Goal: Transaction & Acquisition: Download file/media

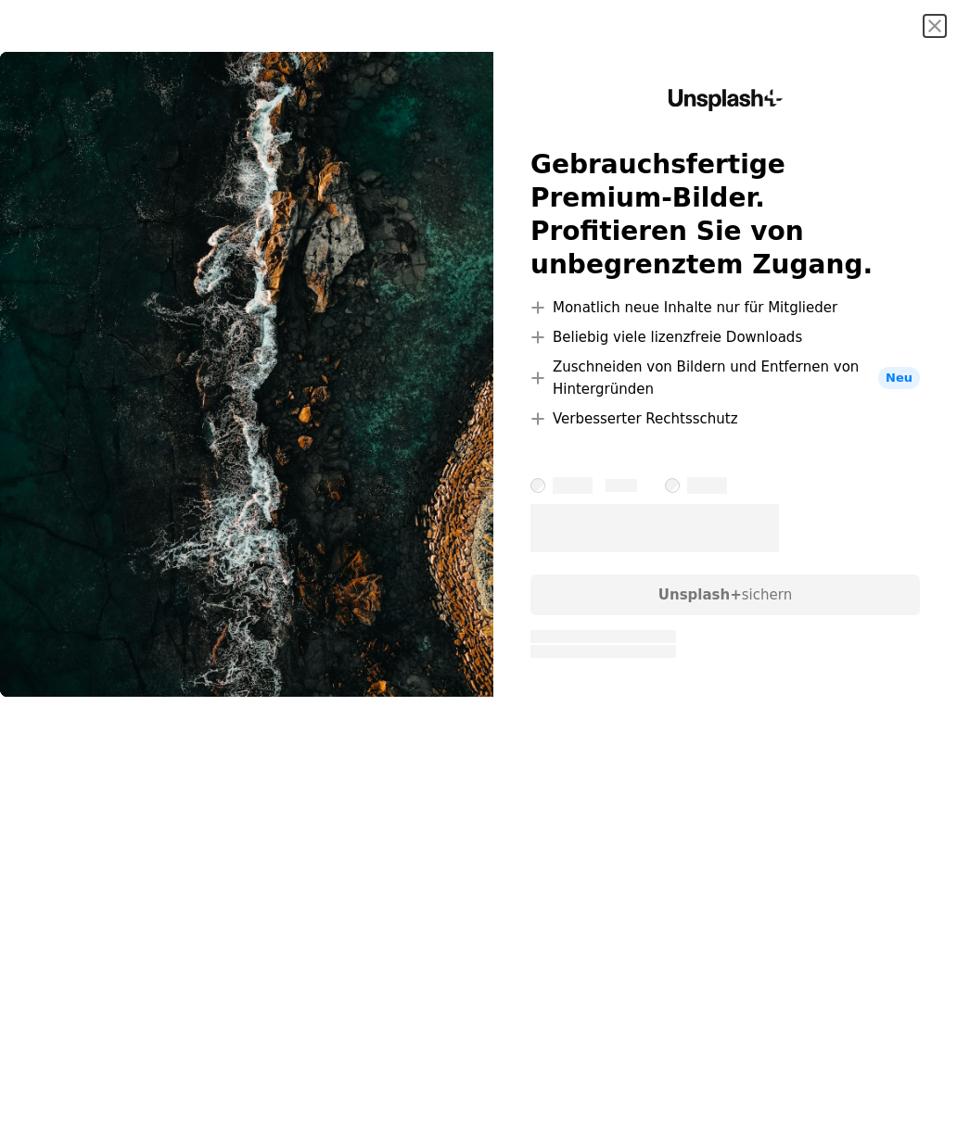
scroll to position [5050, 0]
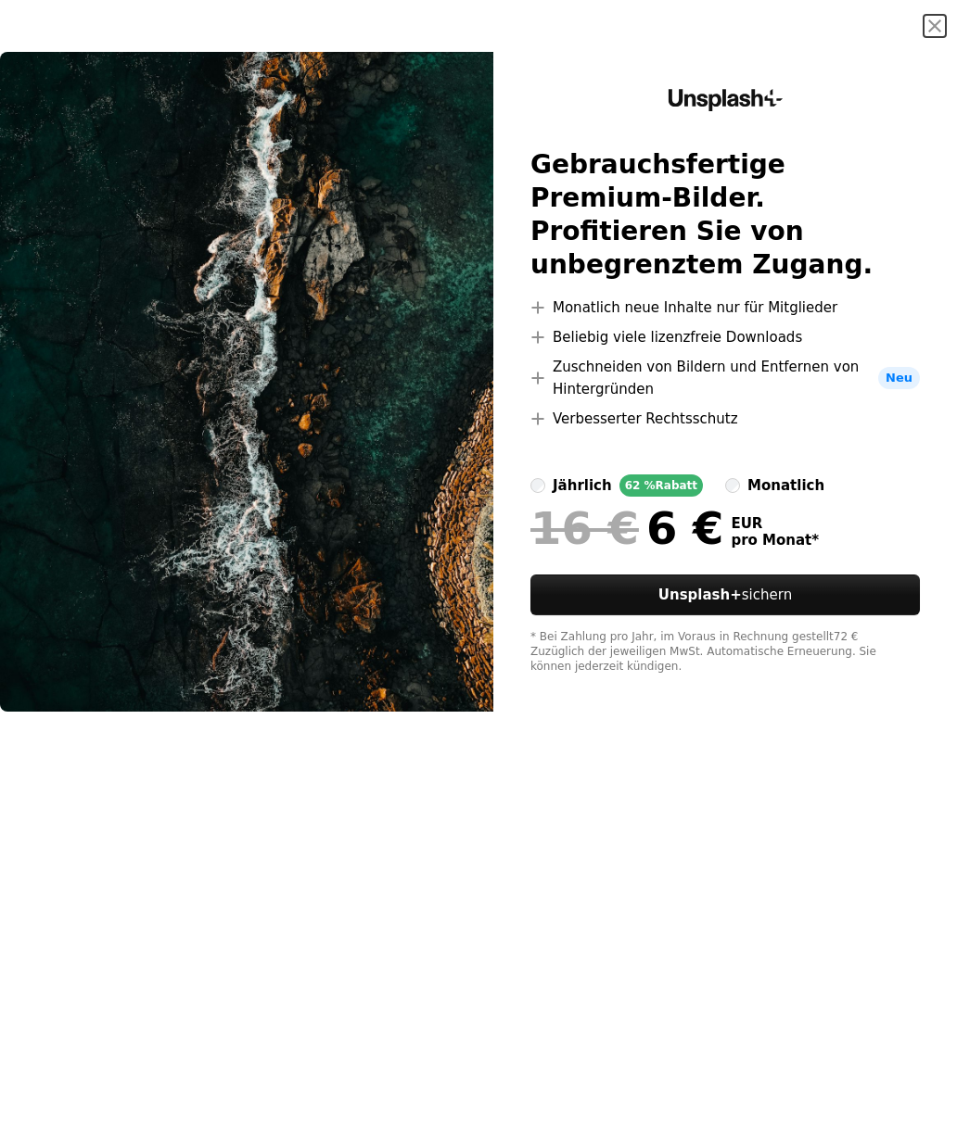
click at [929, 31] on button "An X shape" at bounding box center [934, 26] width 22 height 22
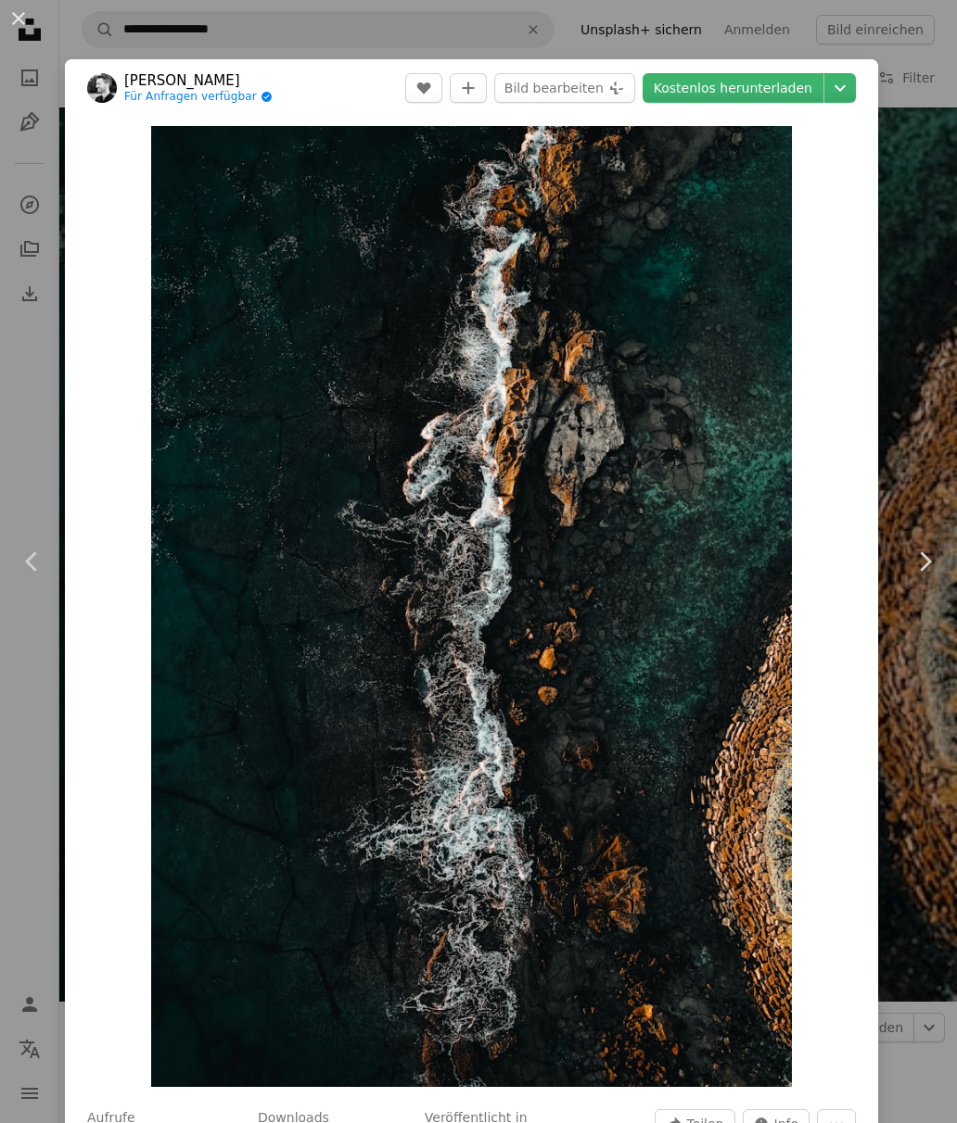
click at [851, 86] on icon "Chevron down" at bounding box center [840, 88] width 30 height 22
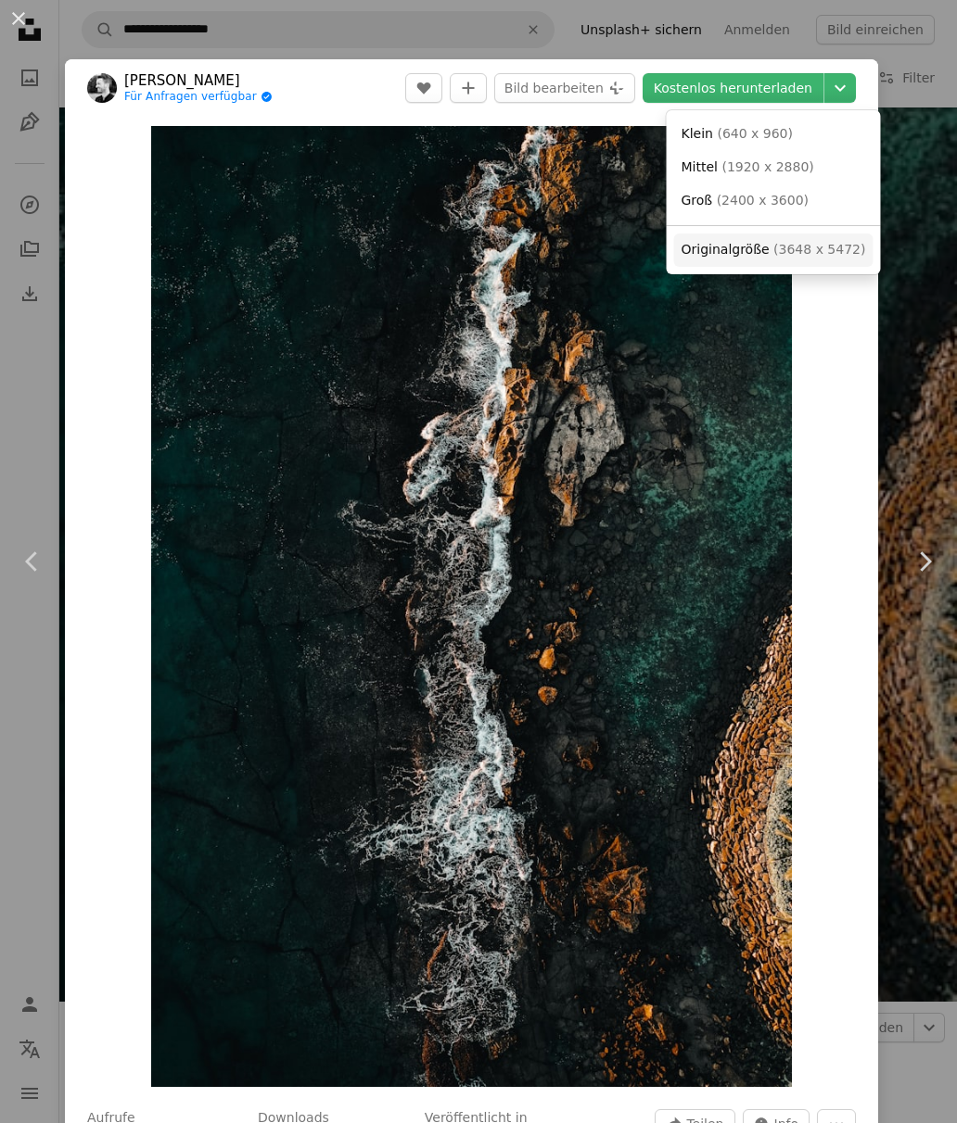
click at [803, 248] on span "( 3648 x 5472 )" at bounding box center [819, 249] width 92 height 15
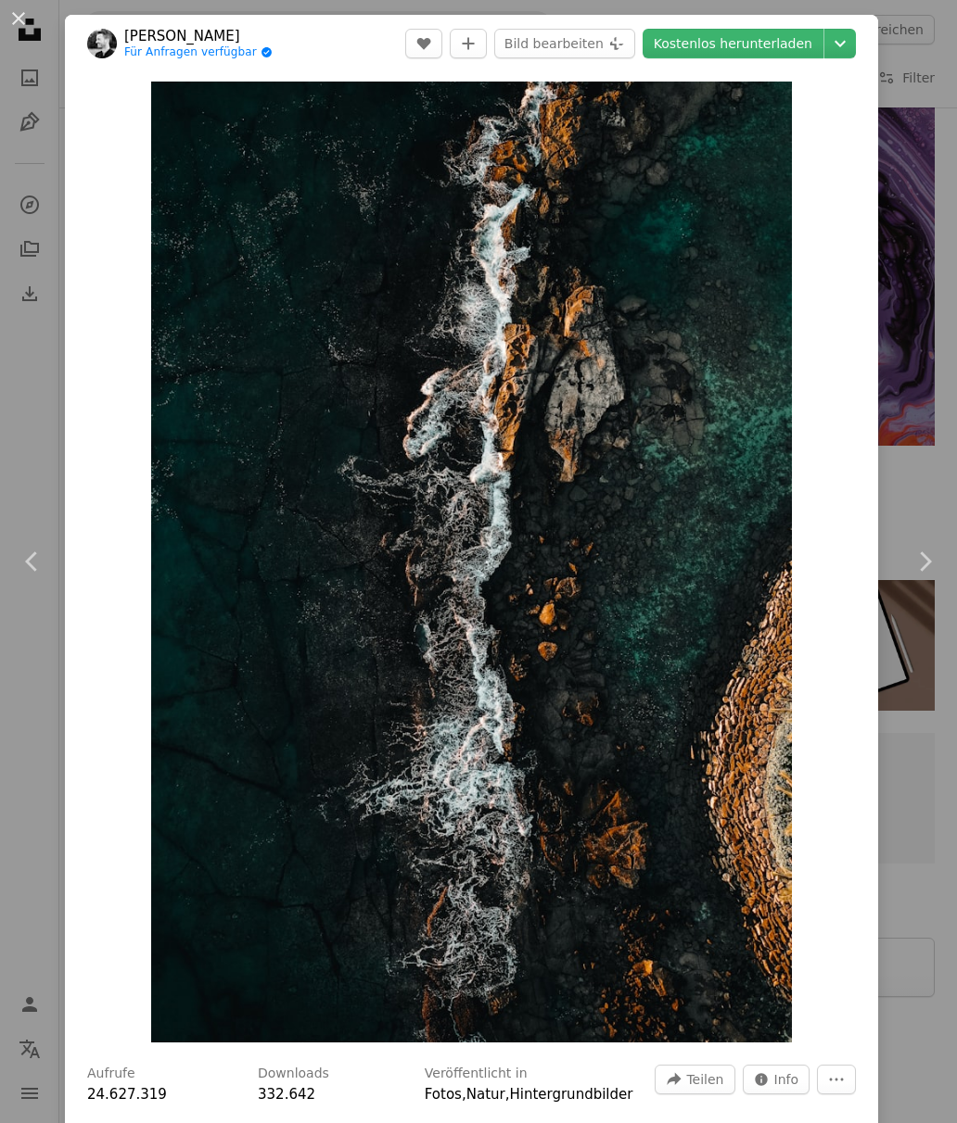
scroll to position [3251, 0]
click at [930, 383] on div "An X shape Chevron left Chevron right [PERSON_NAME] Für Anfragen verfügbar A ch…" at bounding box center [478, 561] width 957 height 1123
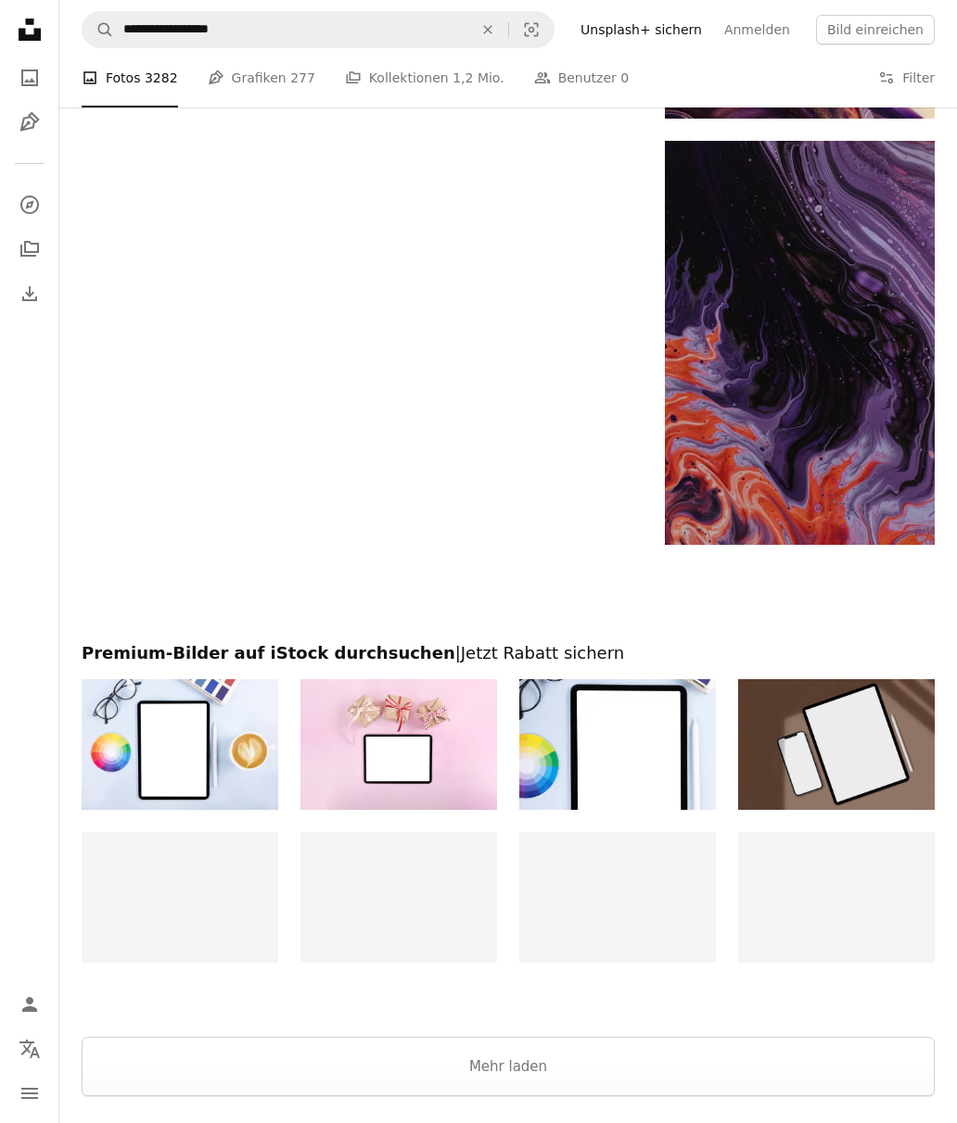
scroll to position [3221, 0]
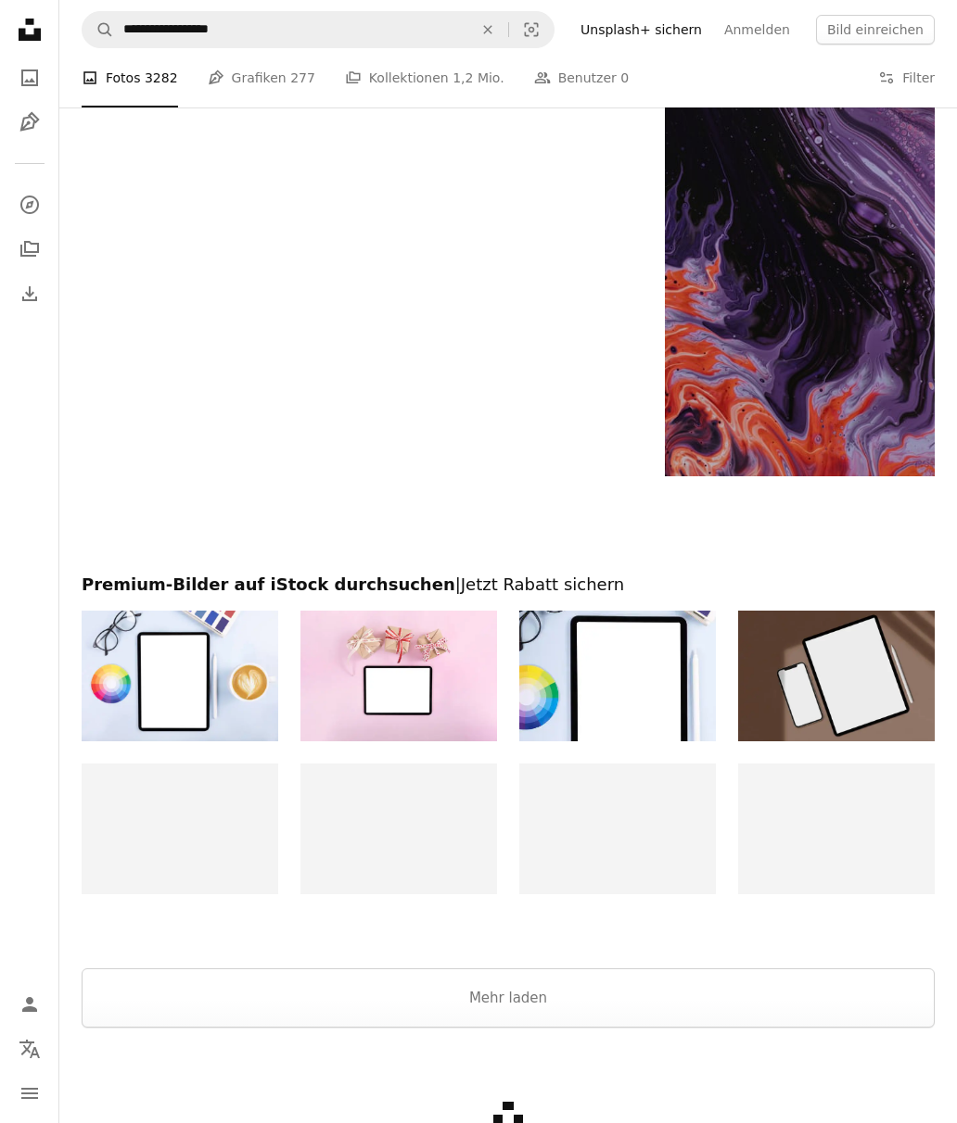
click at [542, 987] on button "Mehr laden" at bounding box center [508, 998] width 853 height 59
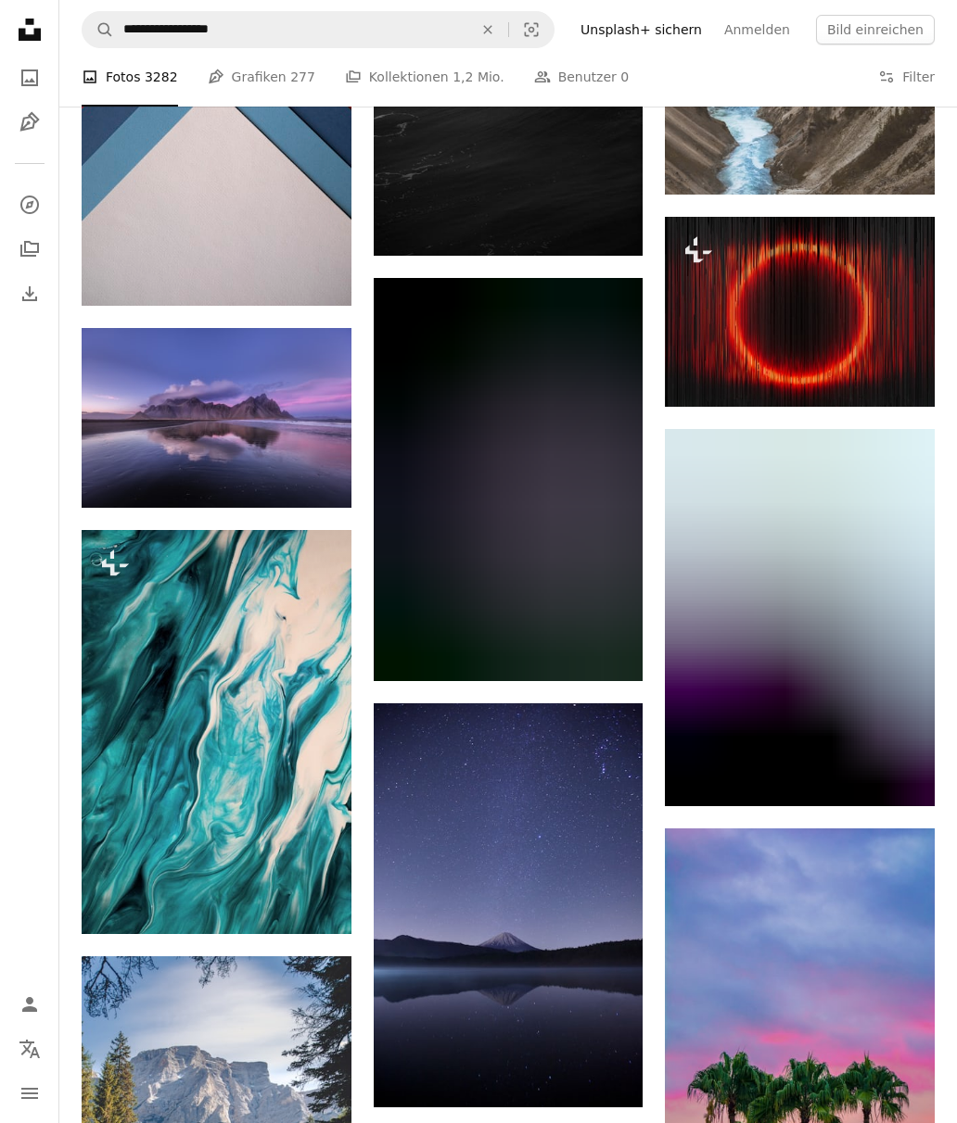
scroll to position [9701, 0]
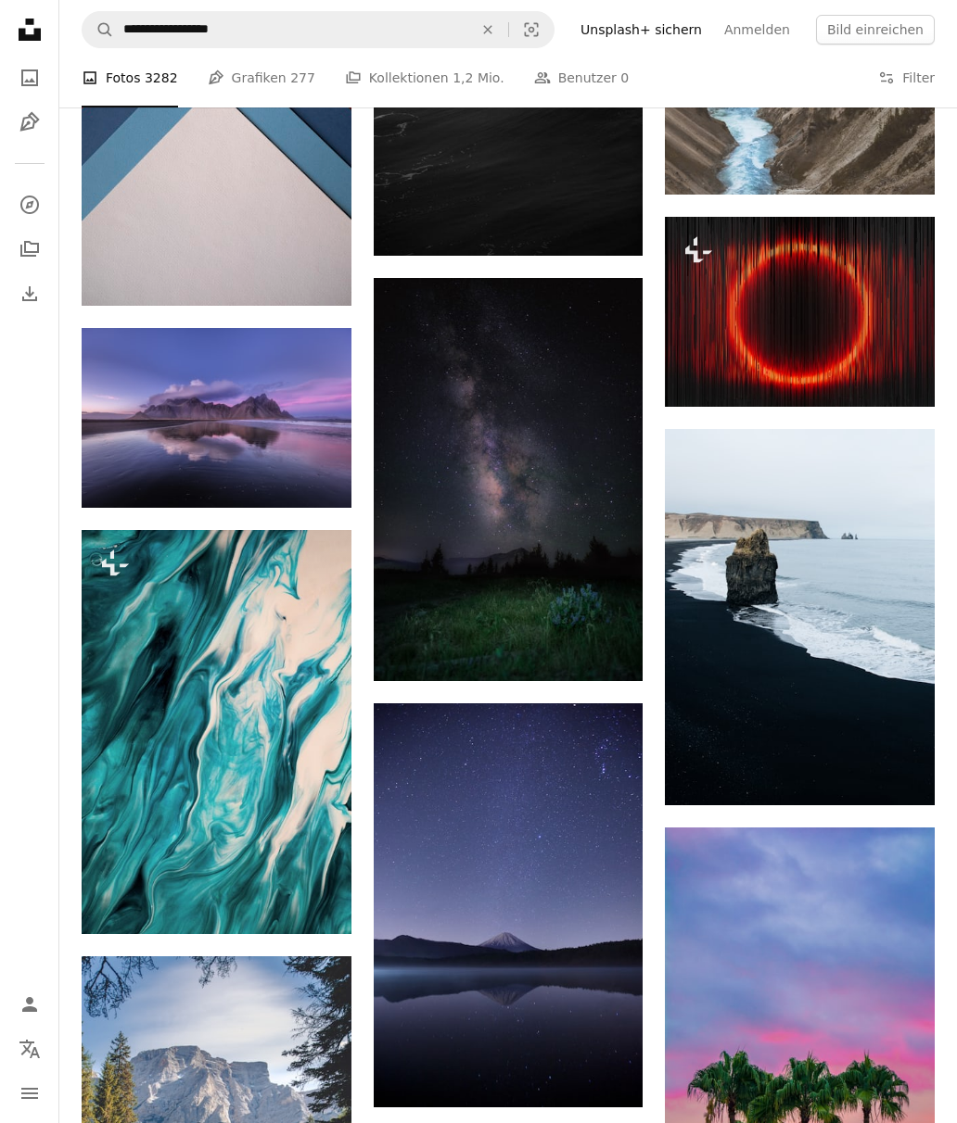
click at [576, 485] on img at bounding box center [509, 479] width 270 height 403
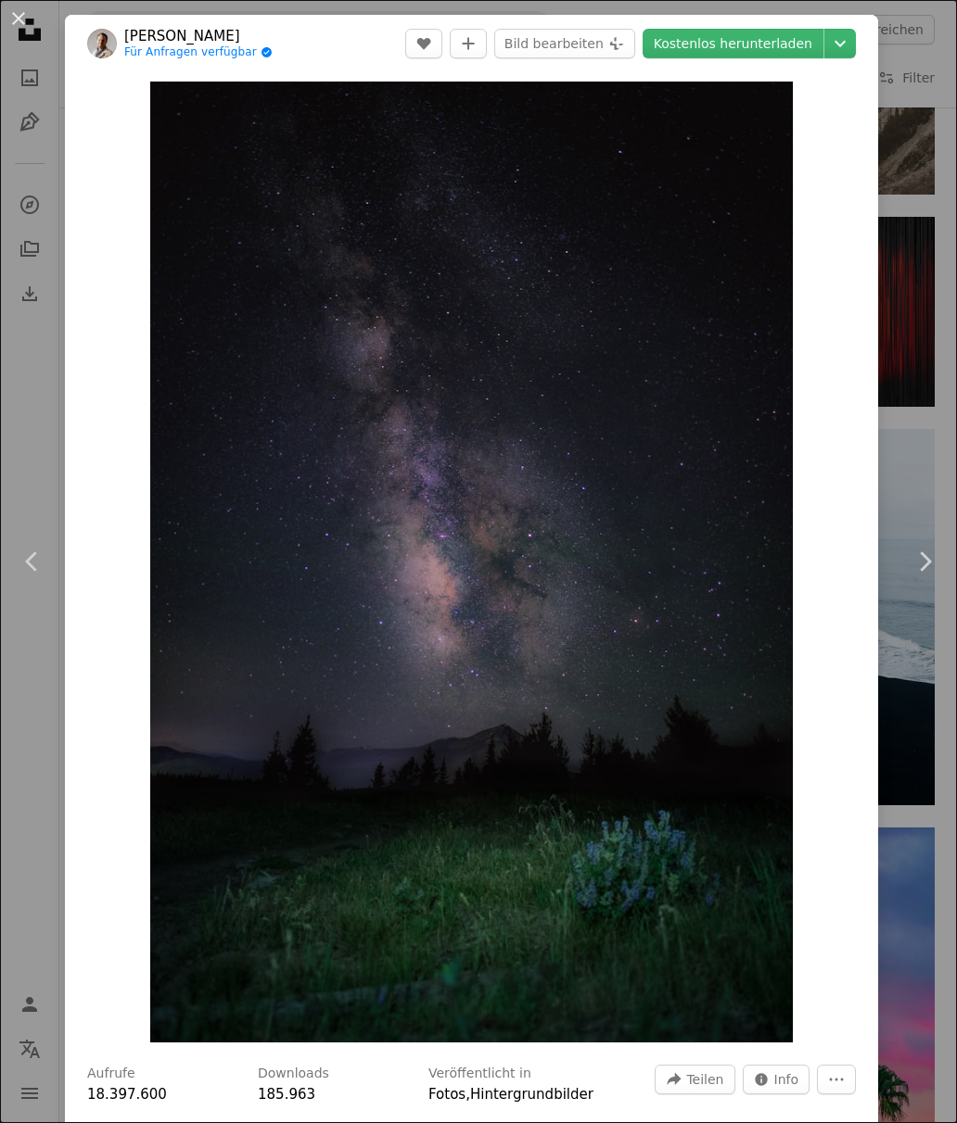
click at [772, 43] on link "Kostenlos herunterladen" at bounding box center [732, 44] width 181 height 30
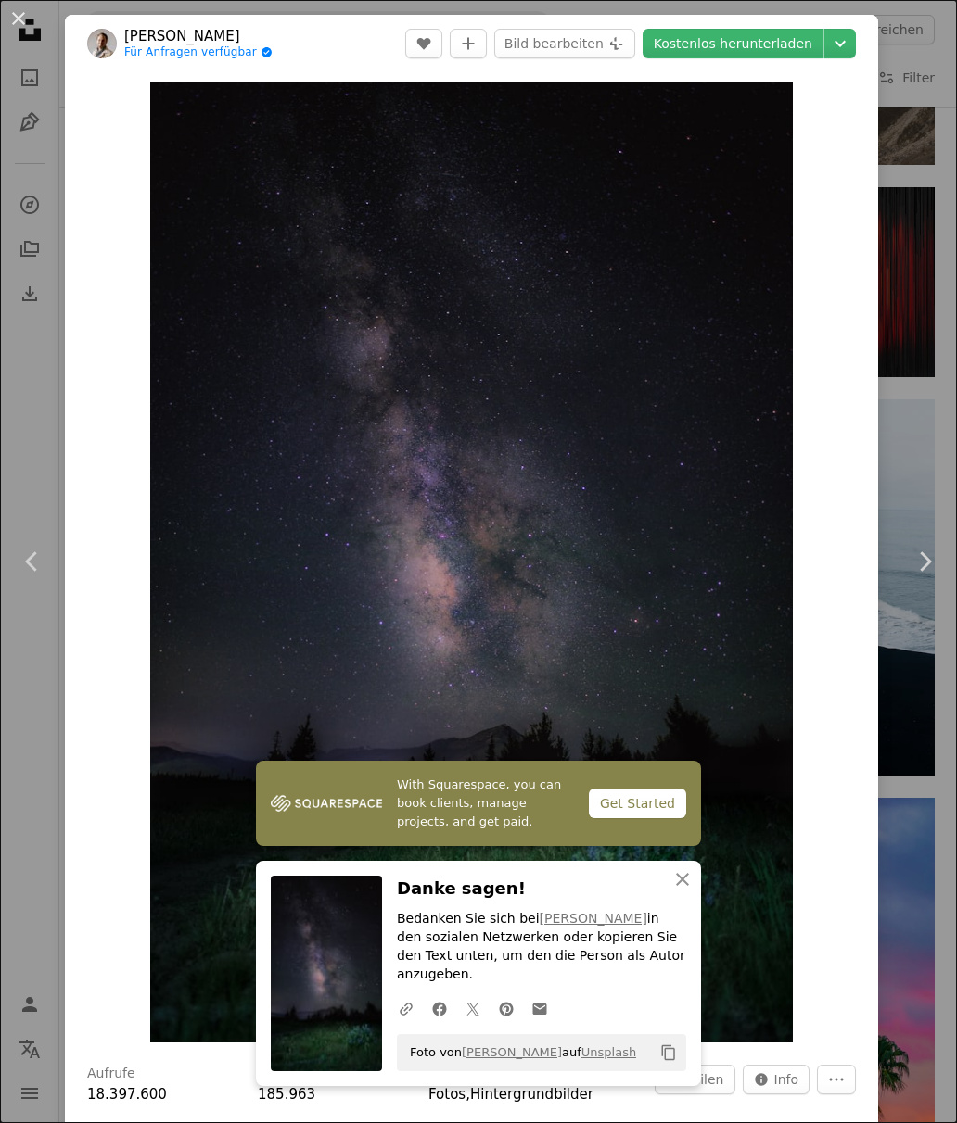
click at [855, 38] on icon "Chevron down" at bounding box center [840, 43] width 30 height 22
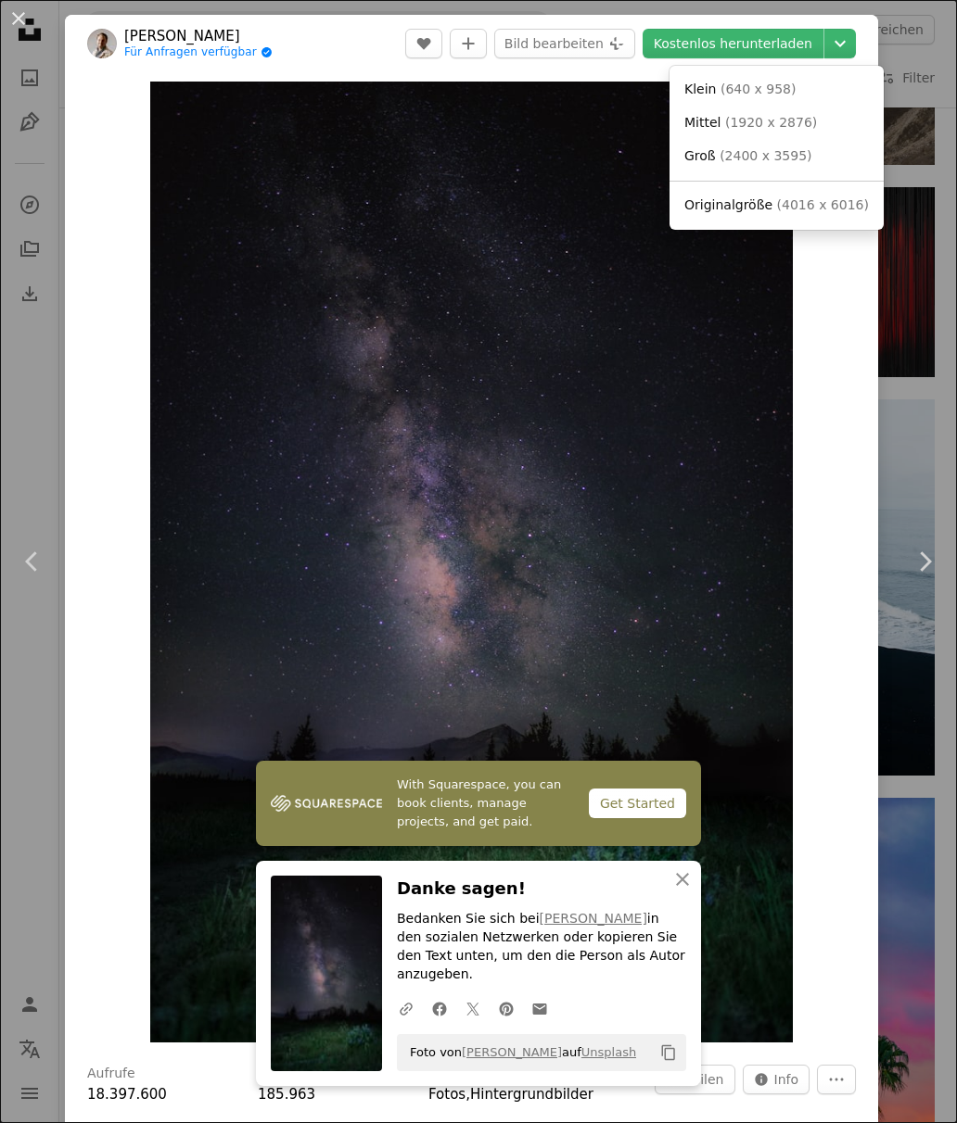
click at [817, 198] on span "( 4016 x 6016 )" at bounding box center [823, 204] width 92 height 15
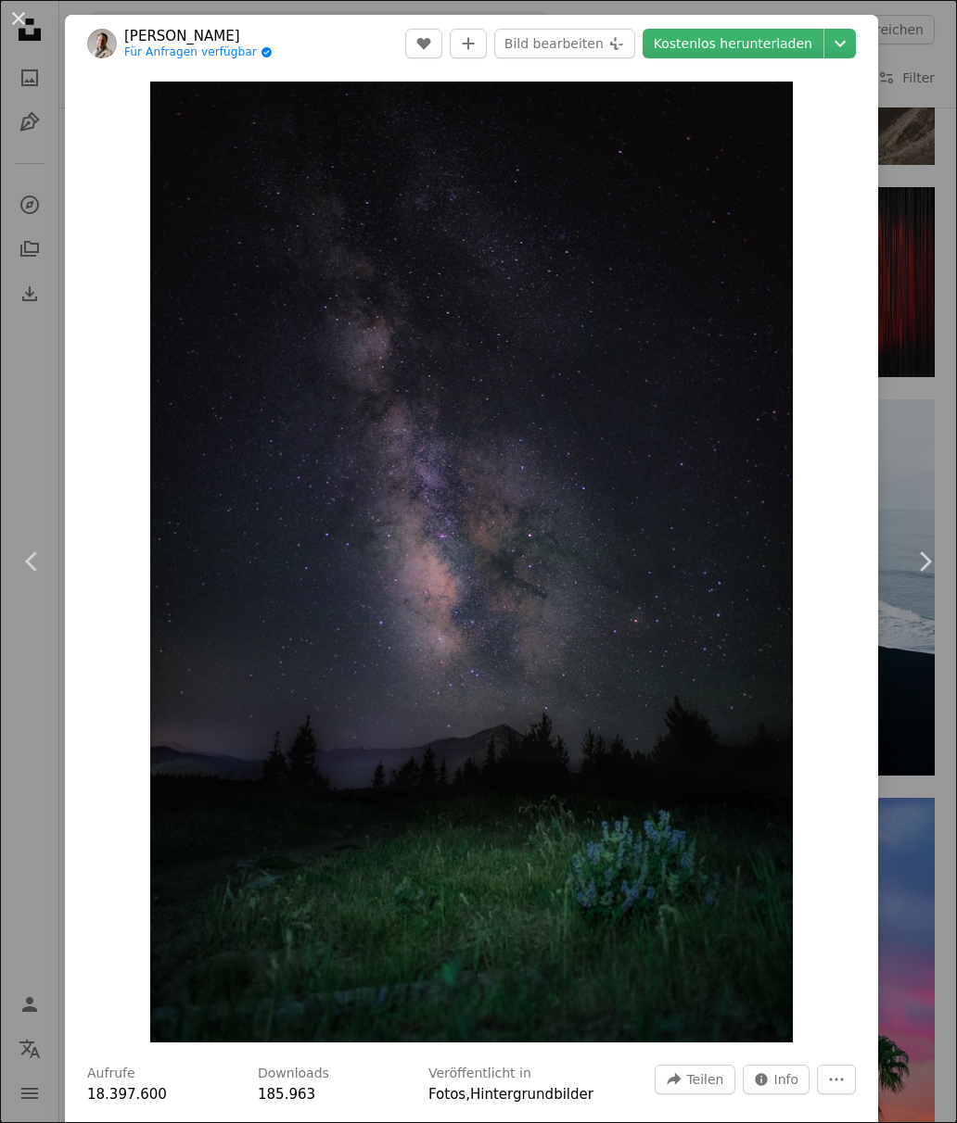
scroll to position [0, 0]
click at [948, 497] on div "An X shape Chevron left Chevron right [PERSON_NAME] Für Anfragen verfügbar A ch…" at bounding box center [478, 561] width 957 height 1123
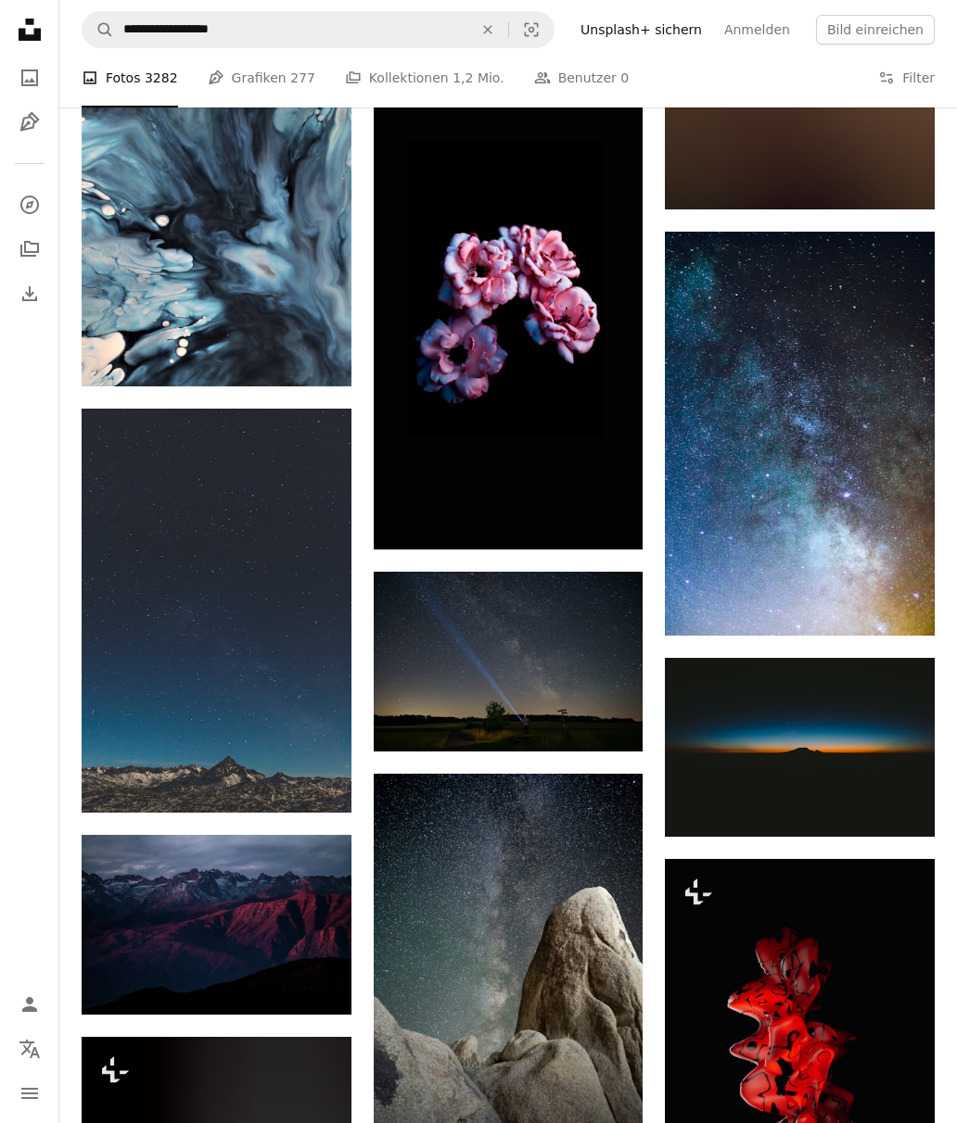
scroll to position [27587, 0]
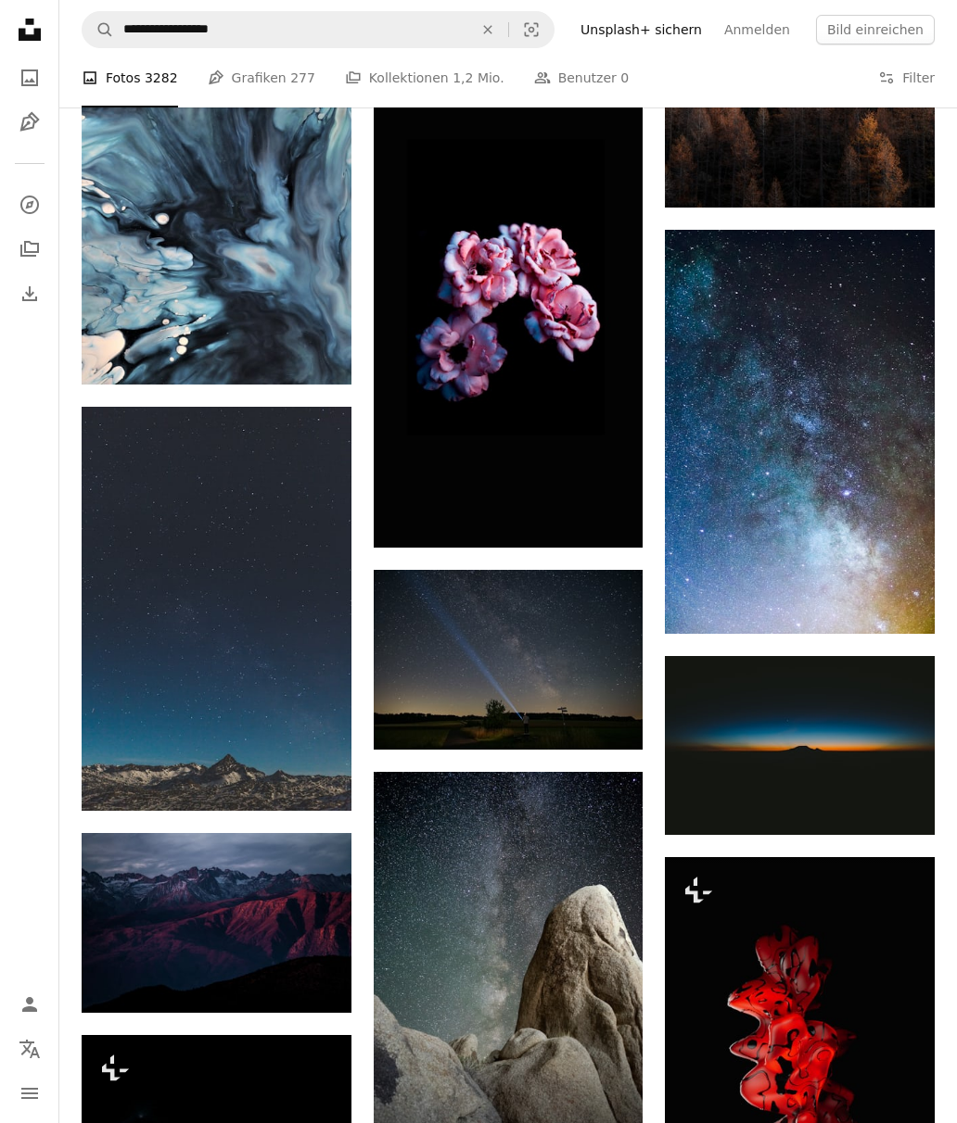
click at [260, 603] on img at bounding box center [217, 609] width 270 height 404
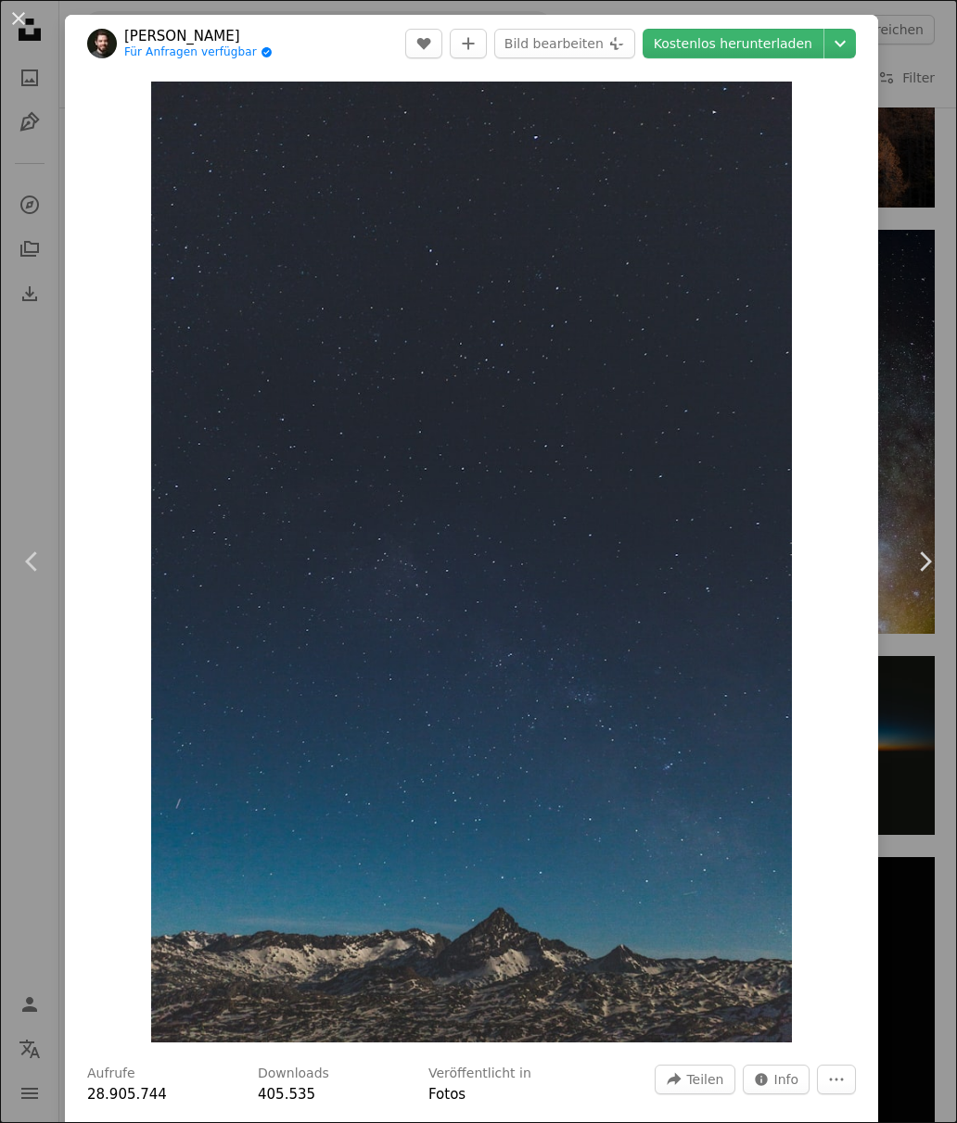
click at [925, 321] on div "An X shape Chevron left Chevron right Manuel Will Für Anfragen verfügbar A chec…" at bounding box center [478, 561] width 957 height 1123
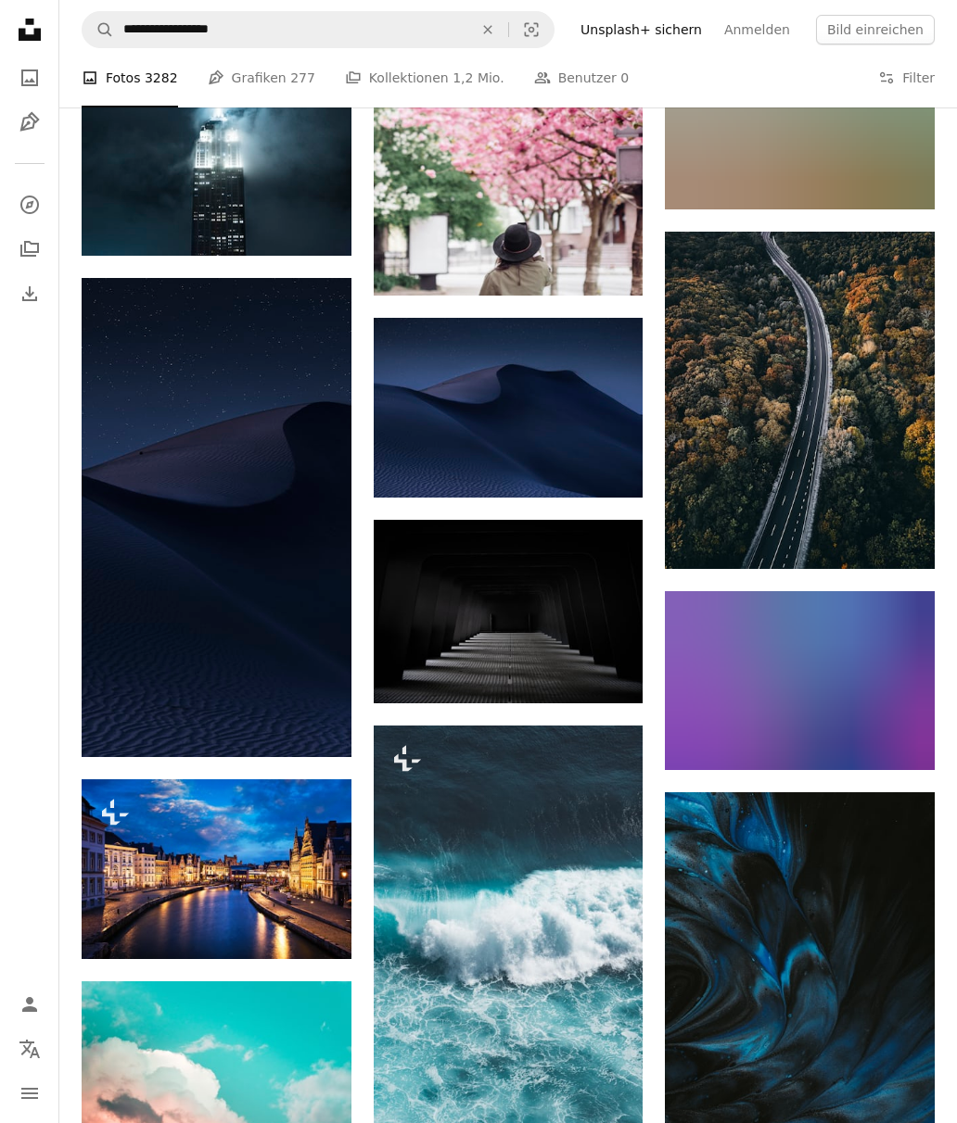
scroll to position [30921, 0]
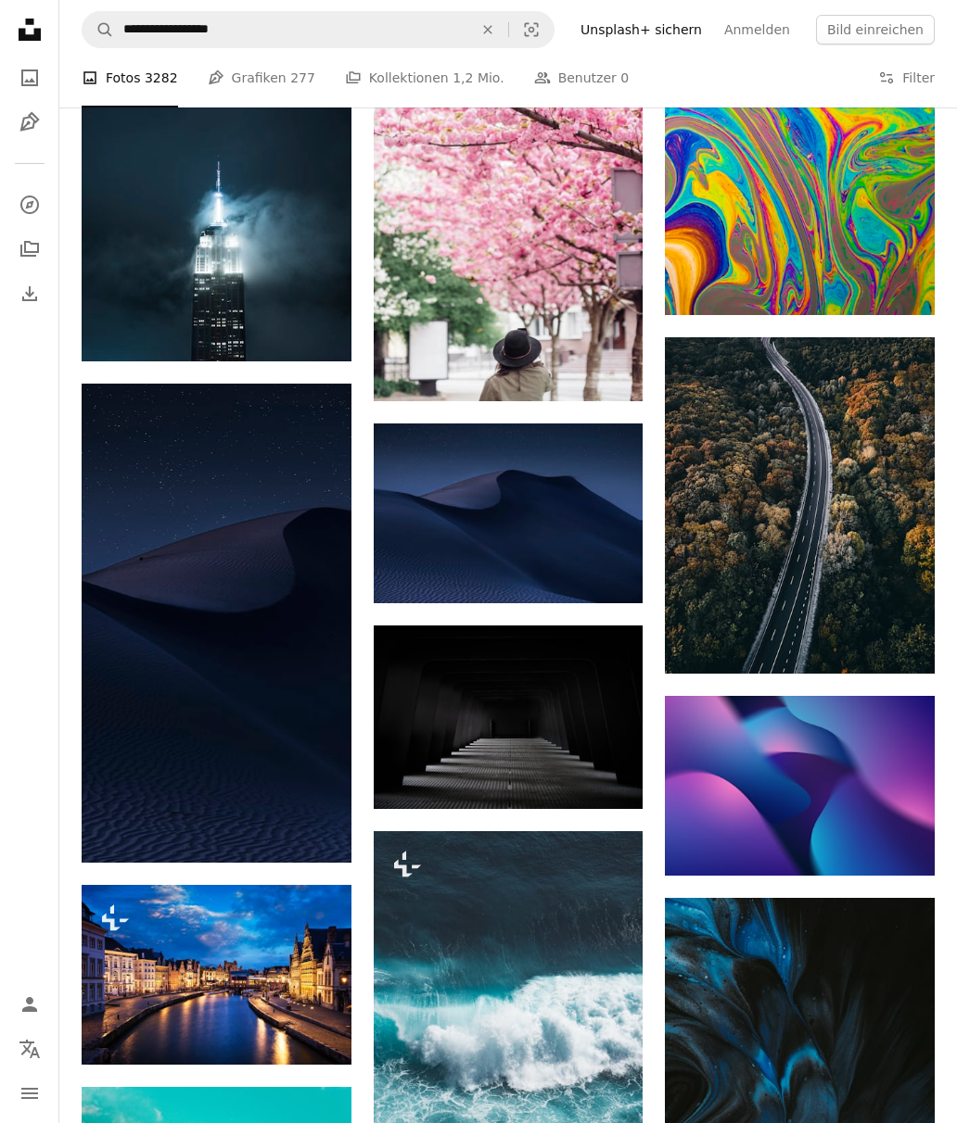
click at [271, 631] on img at bounding box center [217, 623] width 270 height 479
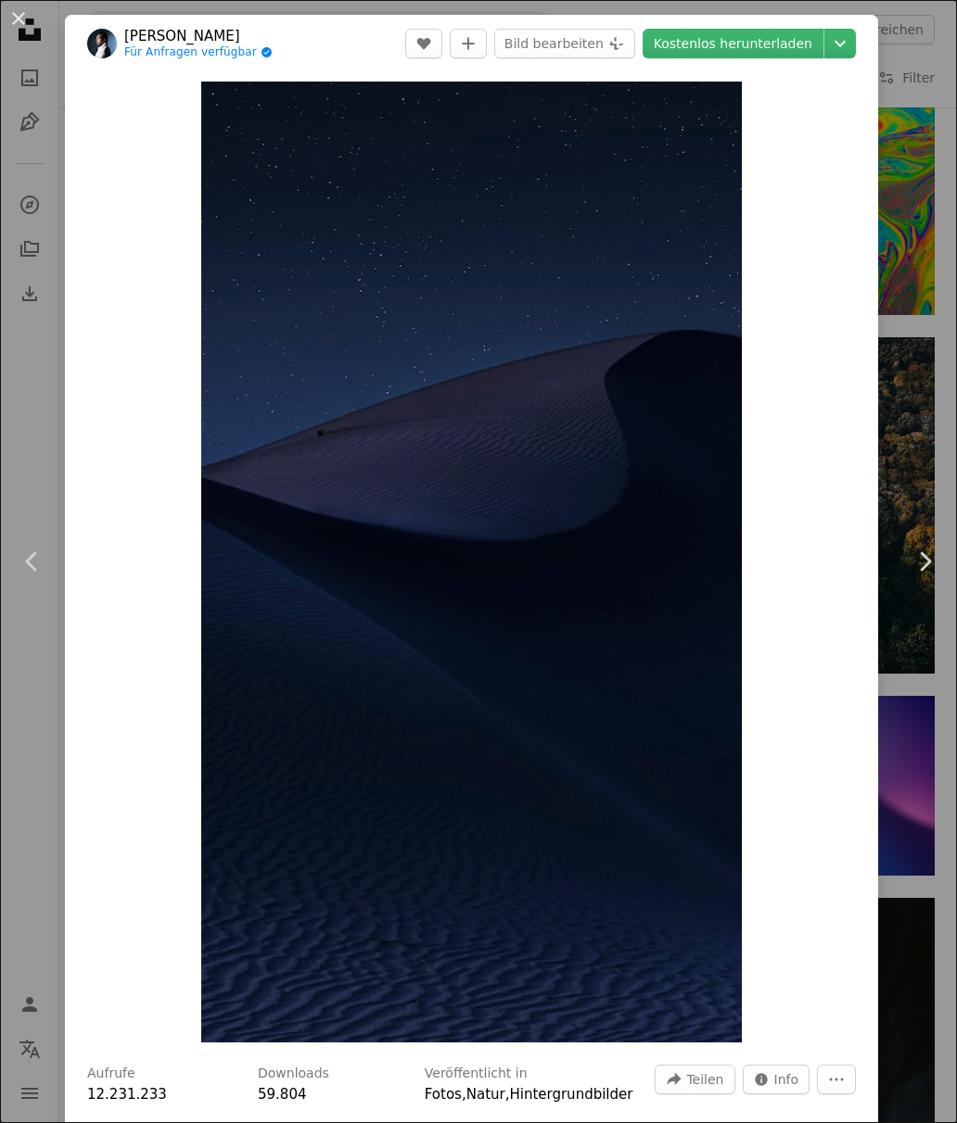
click at [908, 209] on div "An X shape Chevron left Chevron right [PERSON_NAME] Für Anfragen verfügbar A ch…" at bounding box center [478, 561] width 957 height 1123
